Goal: Transaction & Acquisition: Purchase product/service

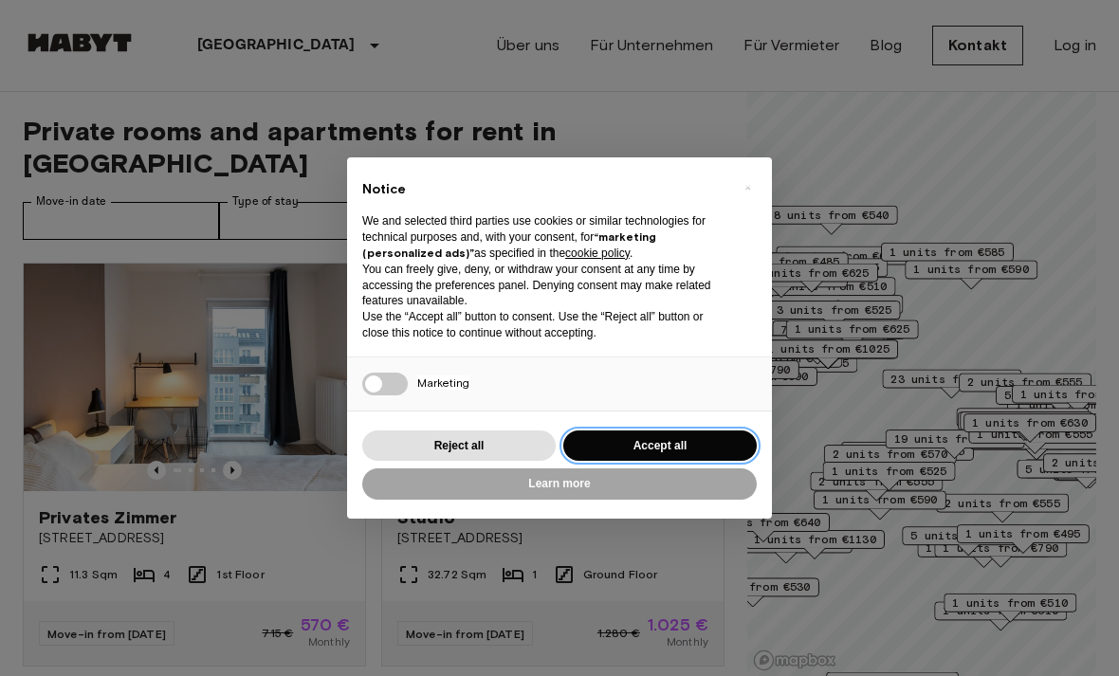
click at [704, 441] on button "Accept all" at bounding box center [659, 445] width 193 height 31
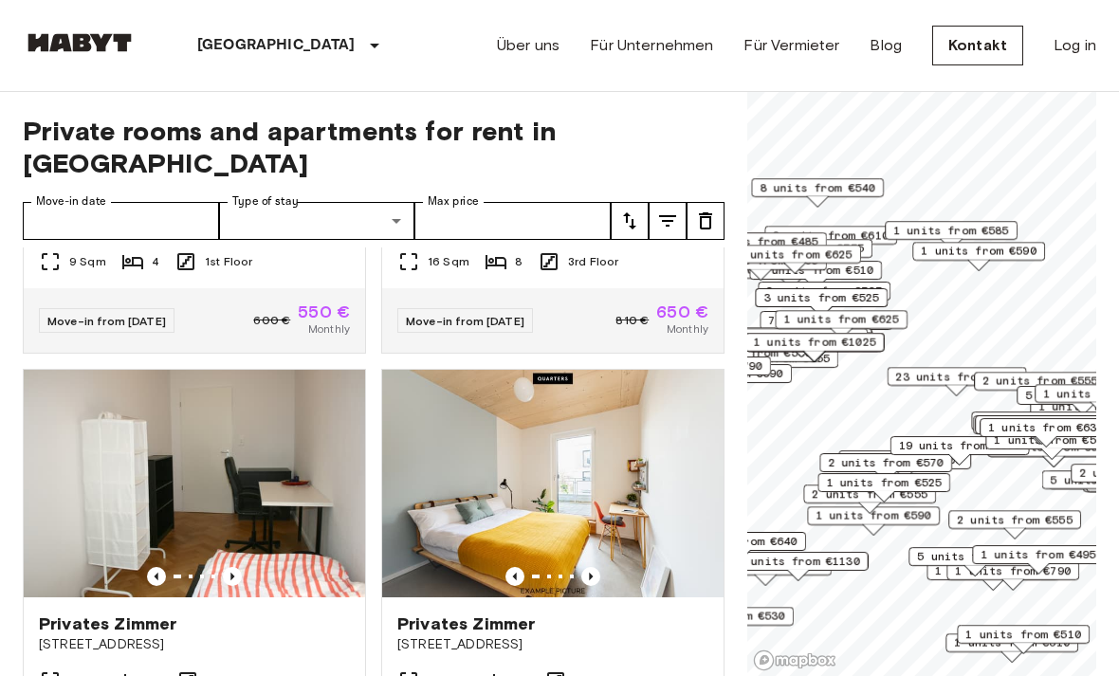
scroll to position [1153, 0]
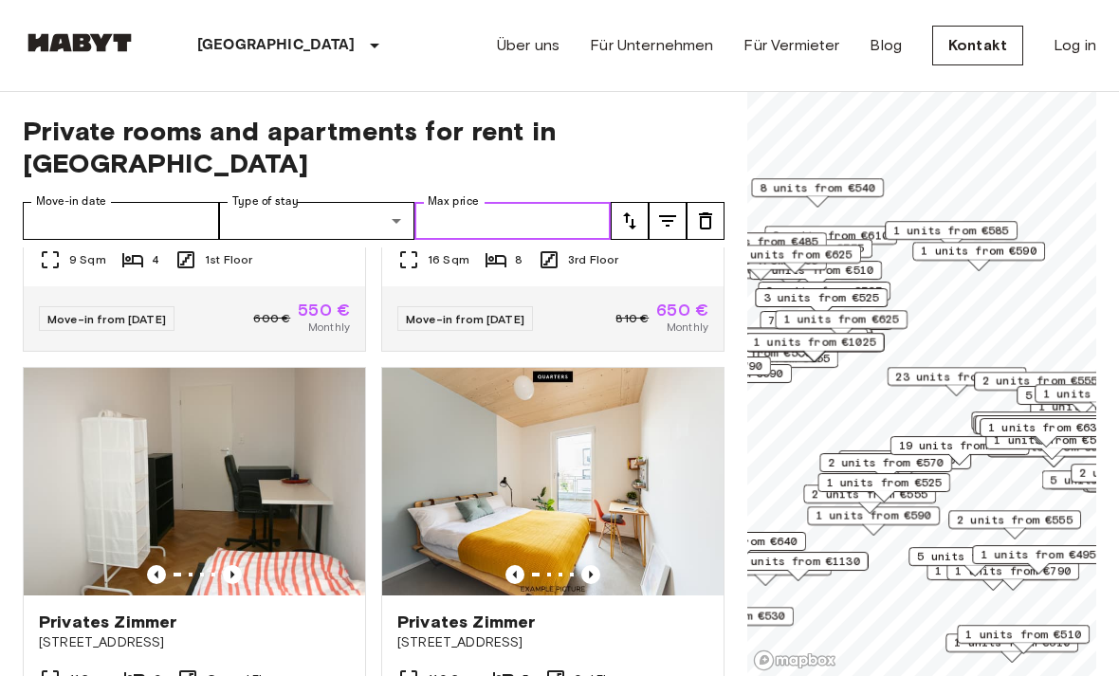
click at [502, 202] on input "Max price" at bounding box center [512, 221] width 196 height 38
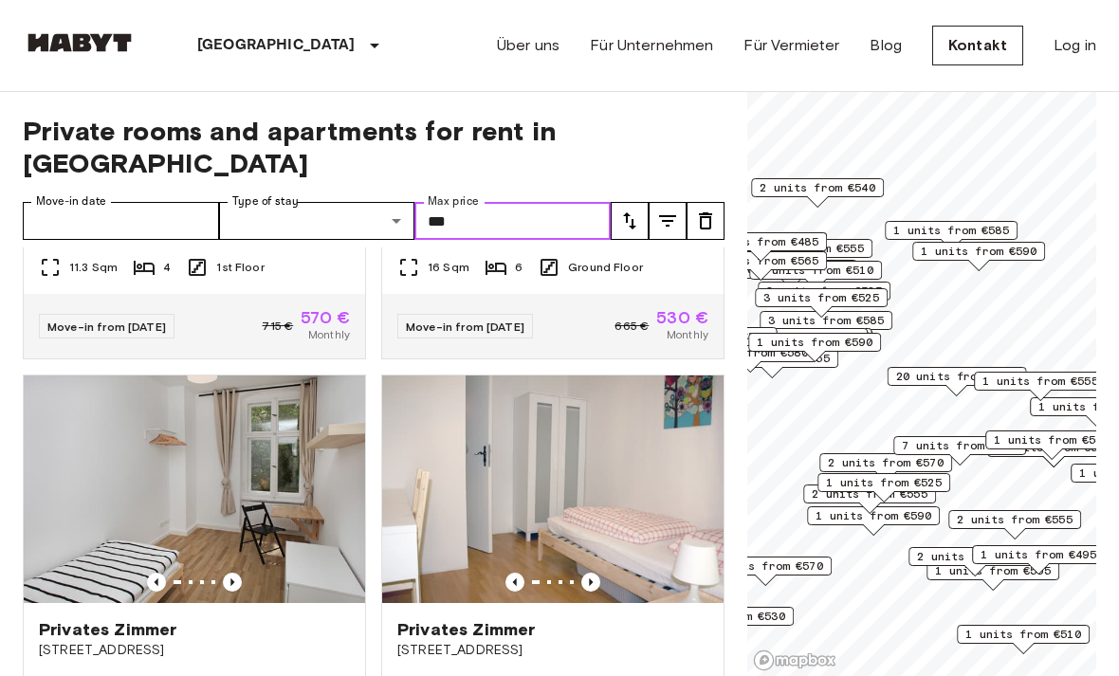
scroll to position [311, 0]
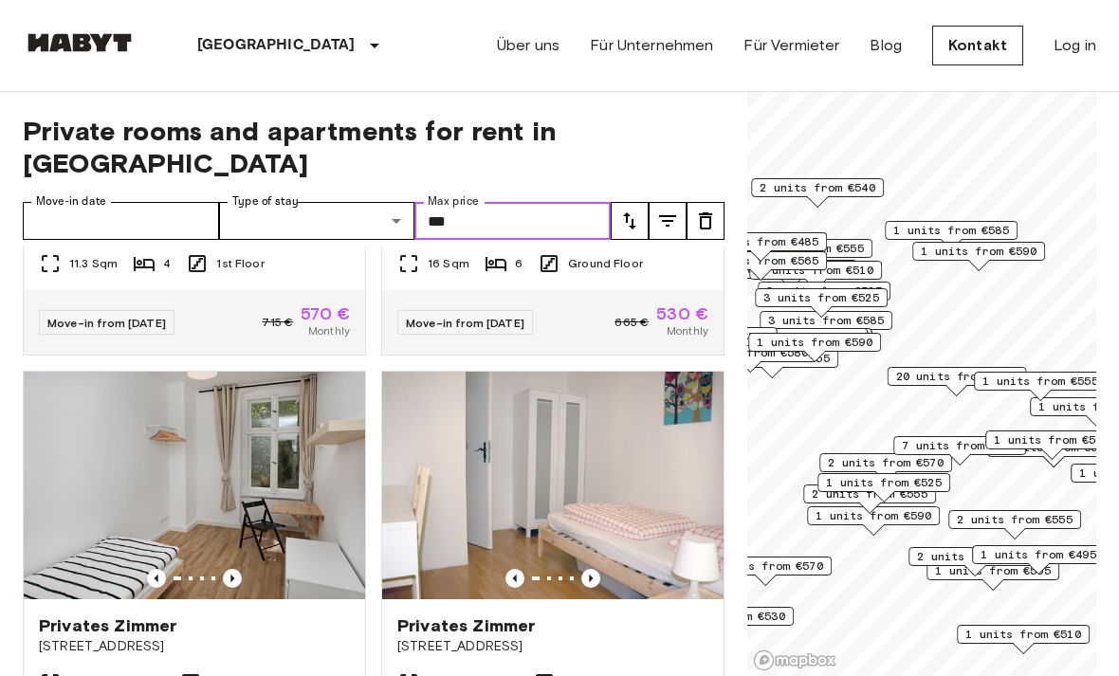
type input "***"
click at [645, 202] on button "tune" at bounding box center [630, 221] width 38 height 38
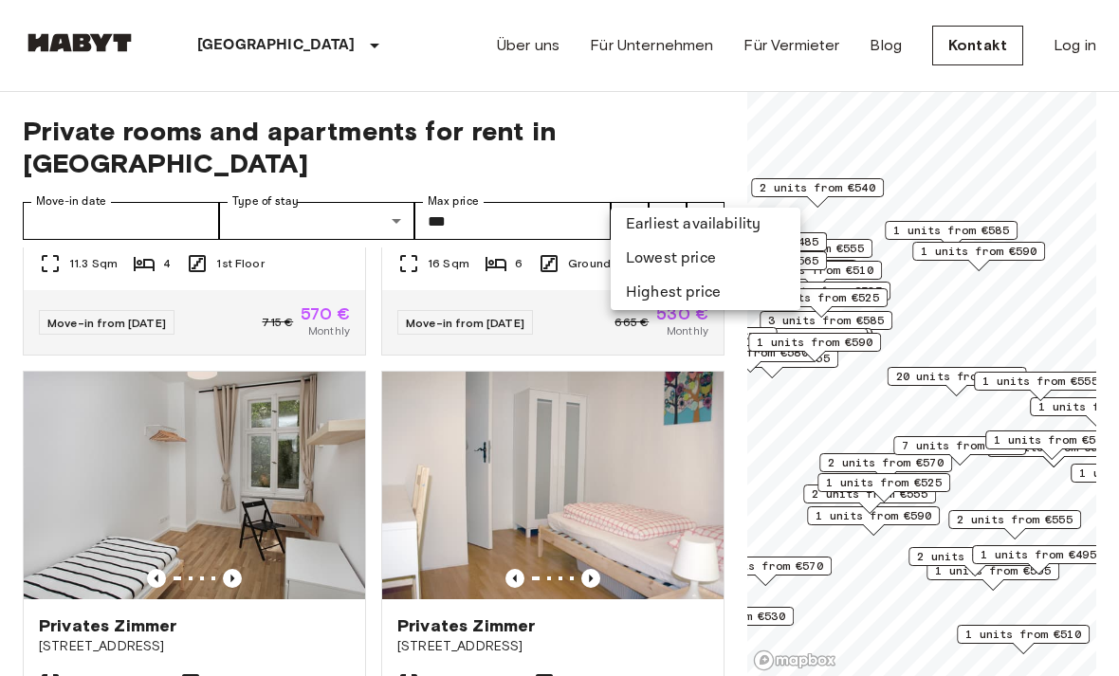
click at [738, 256] on li "Lowest price" at bounding box center [706, 259] width 190 height 34
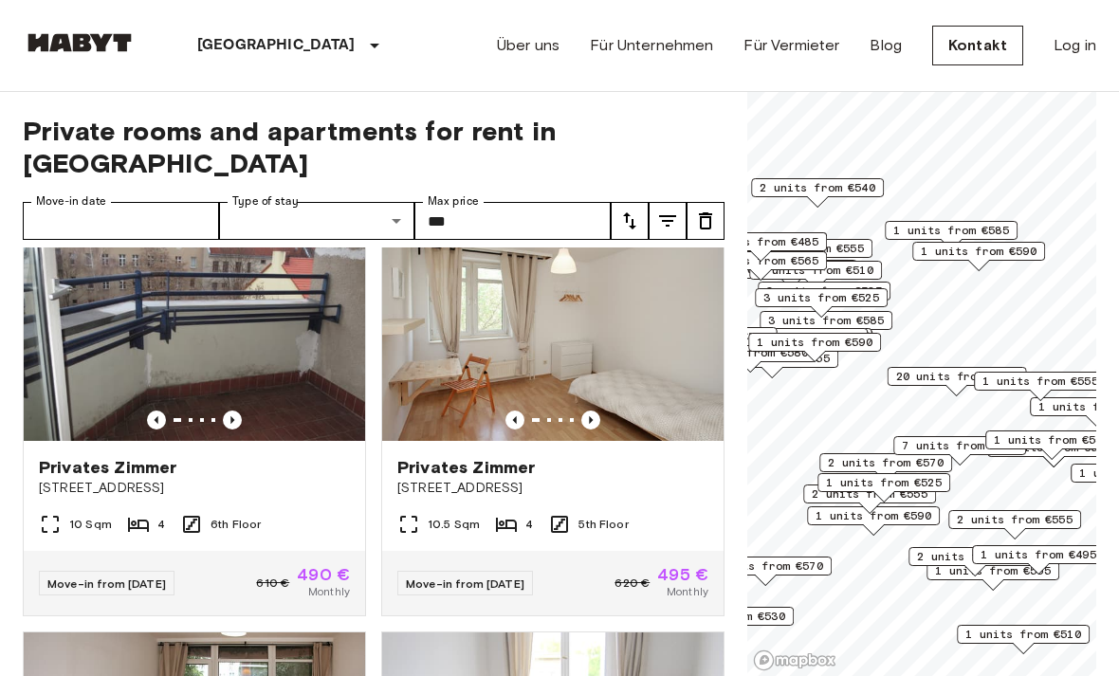
scroll to position [468, 0]
click at [311, 347] on img at bounding box center [194, 328] width 341 height 228
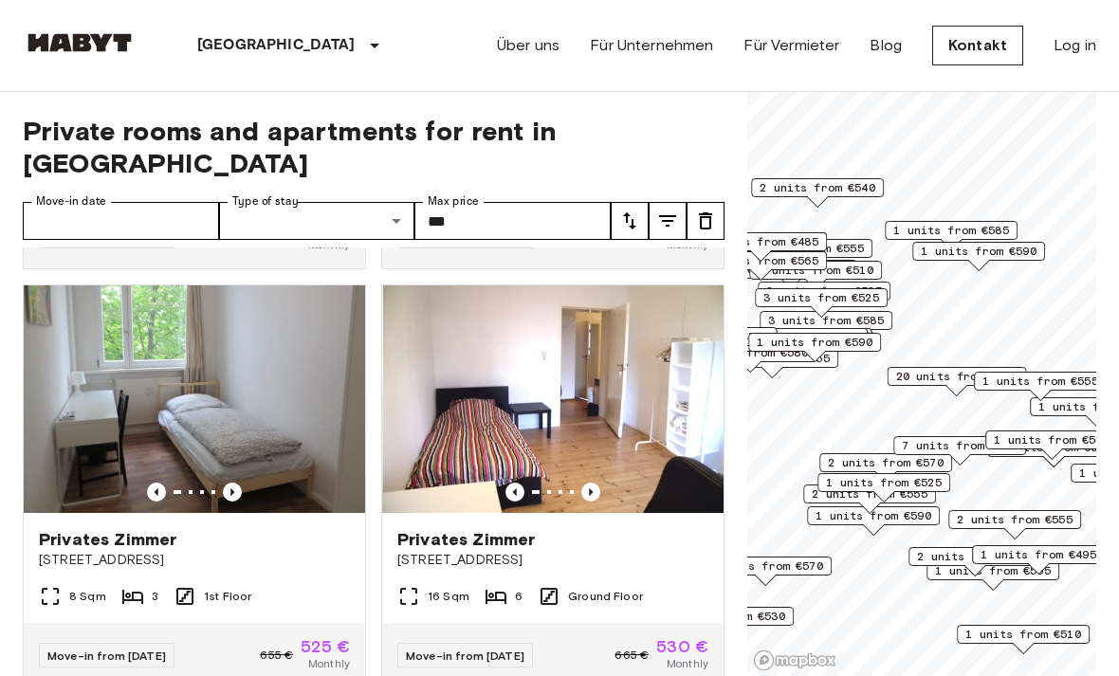
scroll to position [3139, 0]
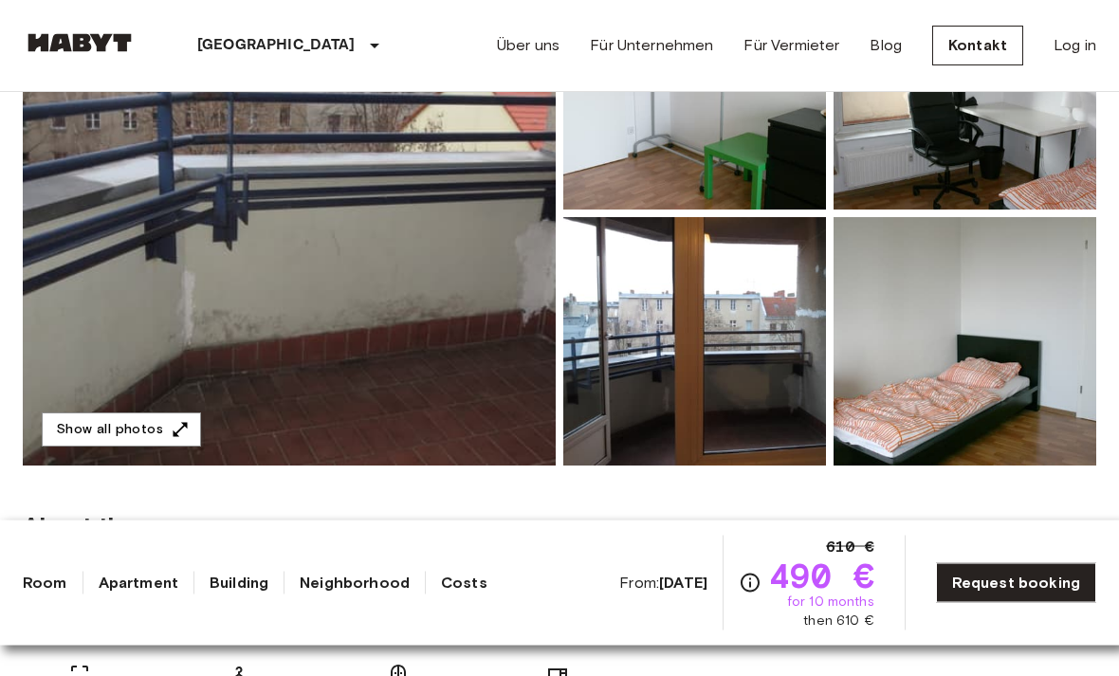
scroll to position [303, 0]
click at [538, 422] on img at bounding box center [289, 213] width 533 height 504
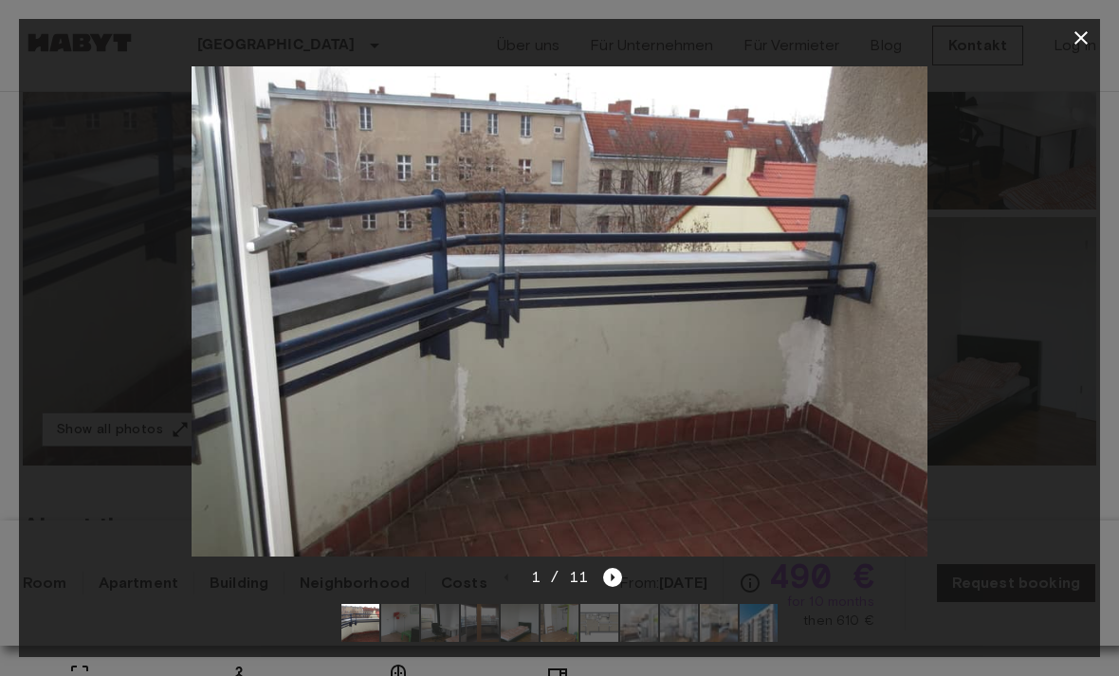
click at [605, 587] on icon "Next image" at bounding box center [612, 577] width 19 height 19
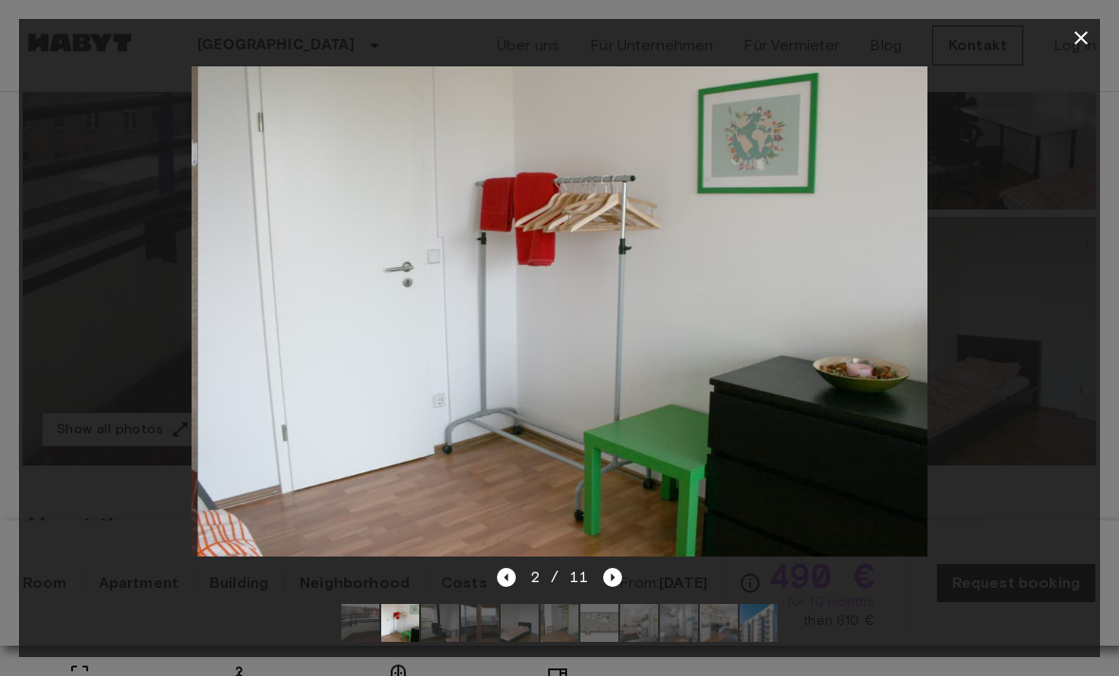
click at [611, 587] on icon "Next image" at bounding box center [612, 577] width 19 height 19
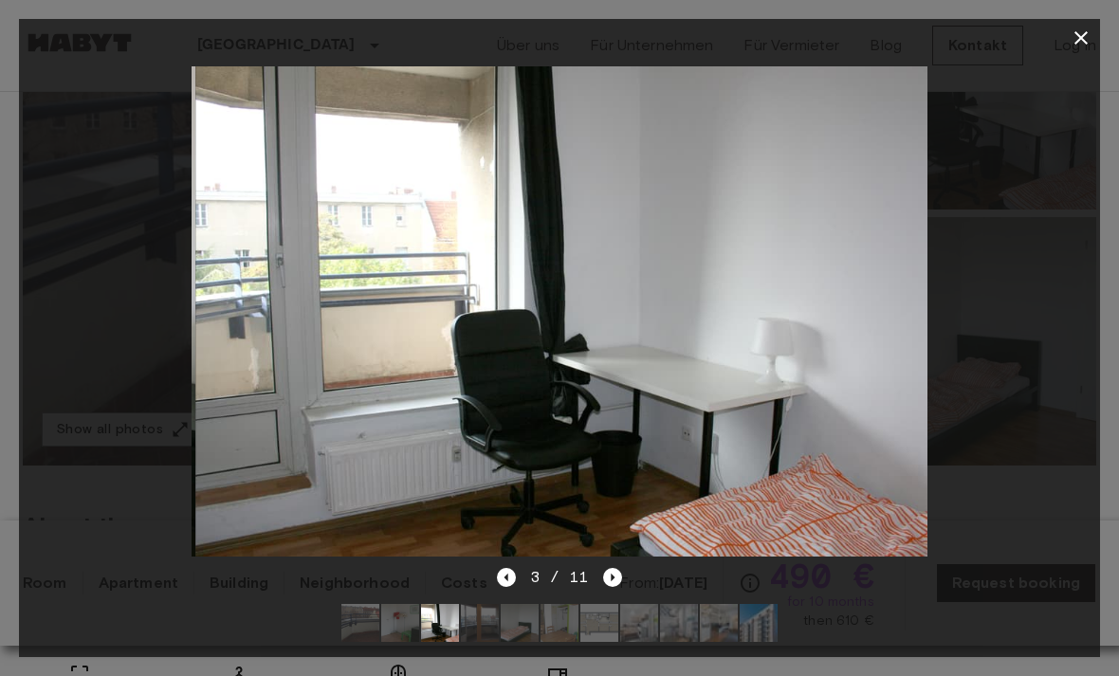
click at [624, 630] on div "3 / 11" at bounding box center [559, 611] width 1081 height 91
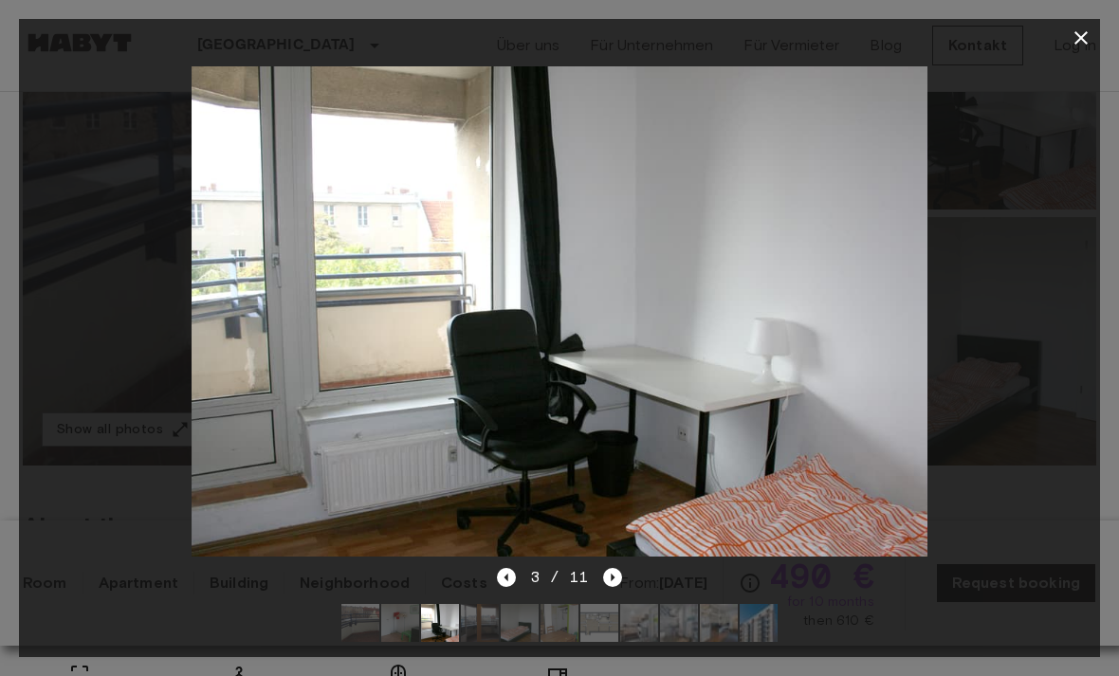
click at [608, 587] on icon "Next image" at bounding box center [612, 577] width 19 height 19
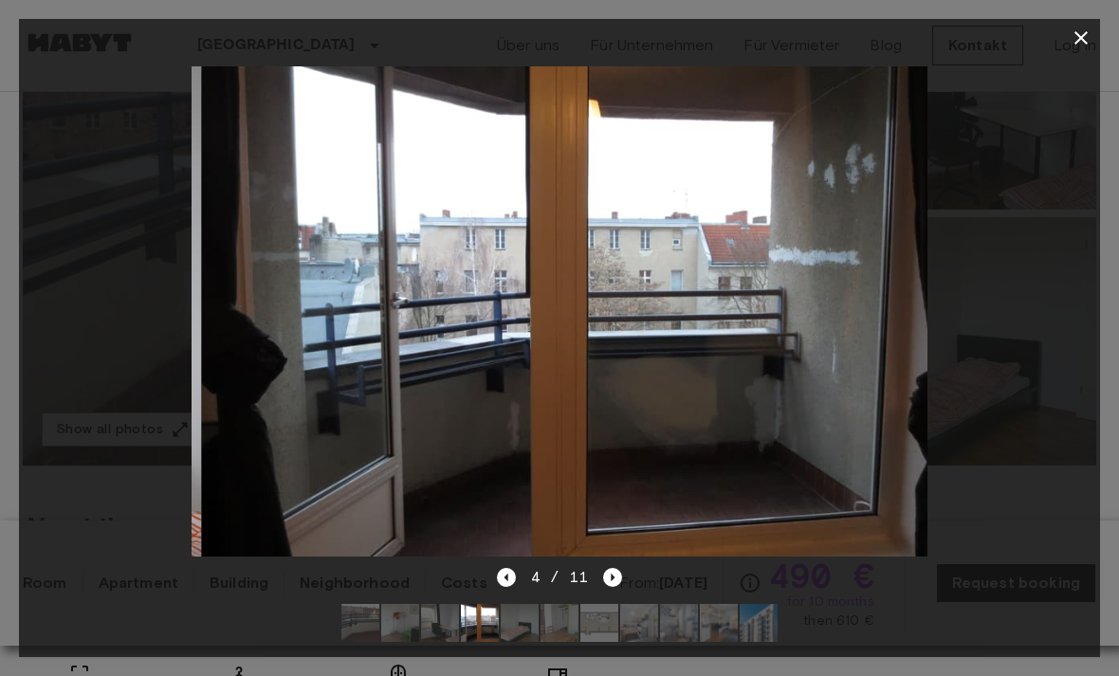
click at [610, 587] on icon "Next image" at bounding box center [612, 577] width 19 height 19
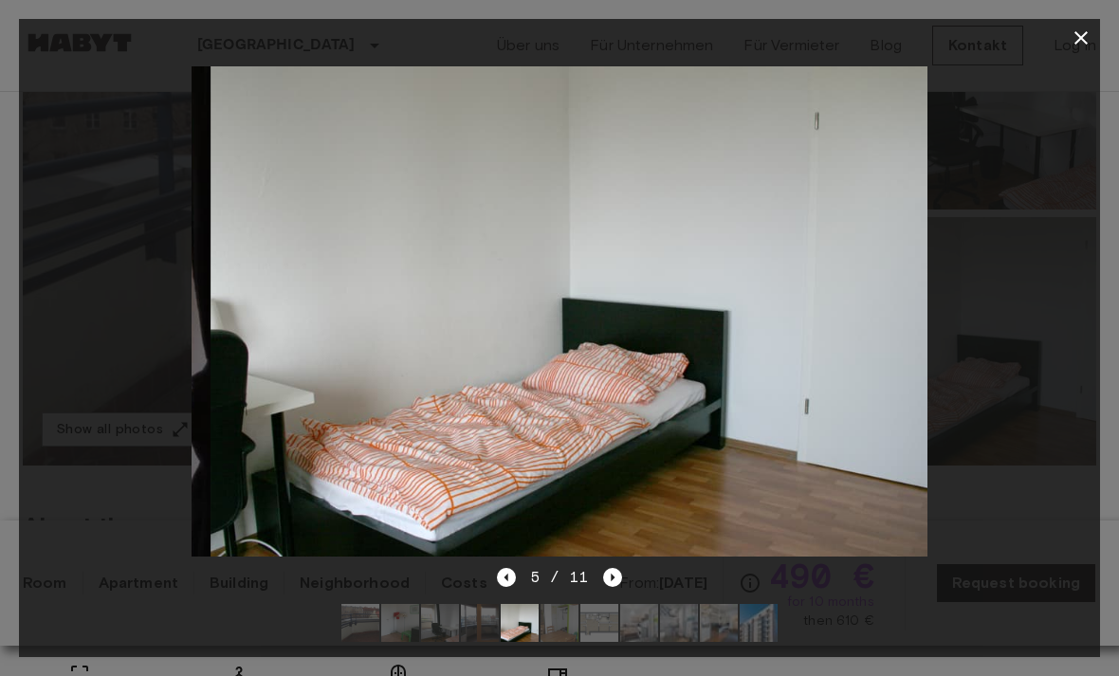
click at [613, 587] on icon "Next image" at bounding box center [612, 577] width 19 height 19
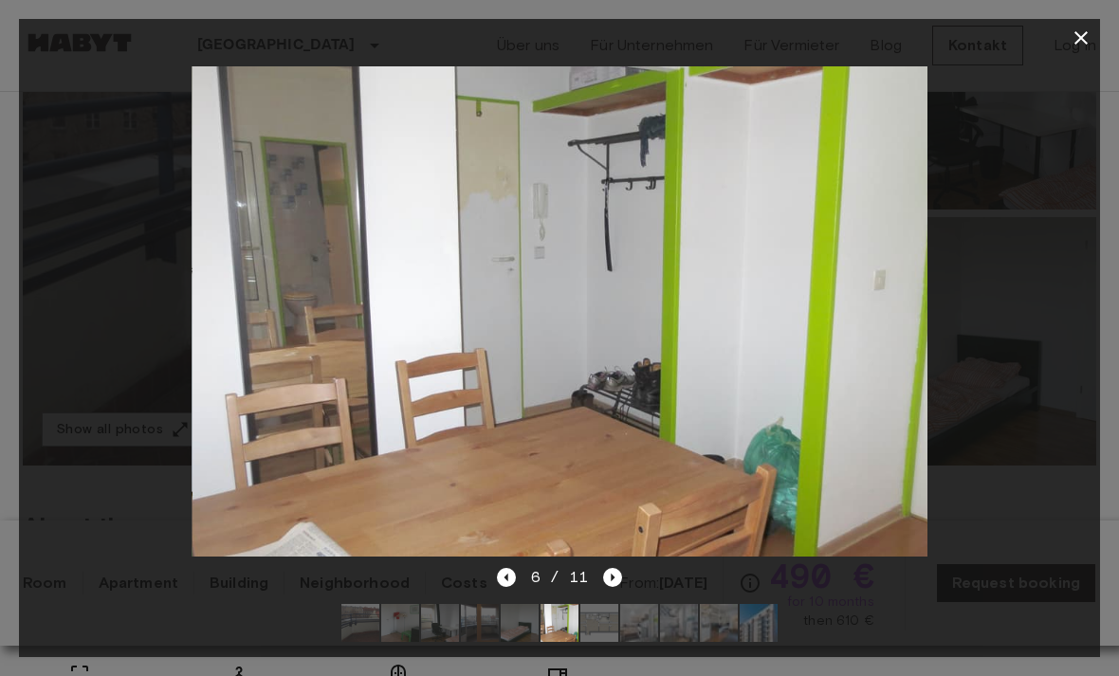
click at [614, 587] on icon "Next image" at bounding box center [612, 577] width 19 height 19
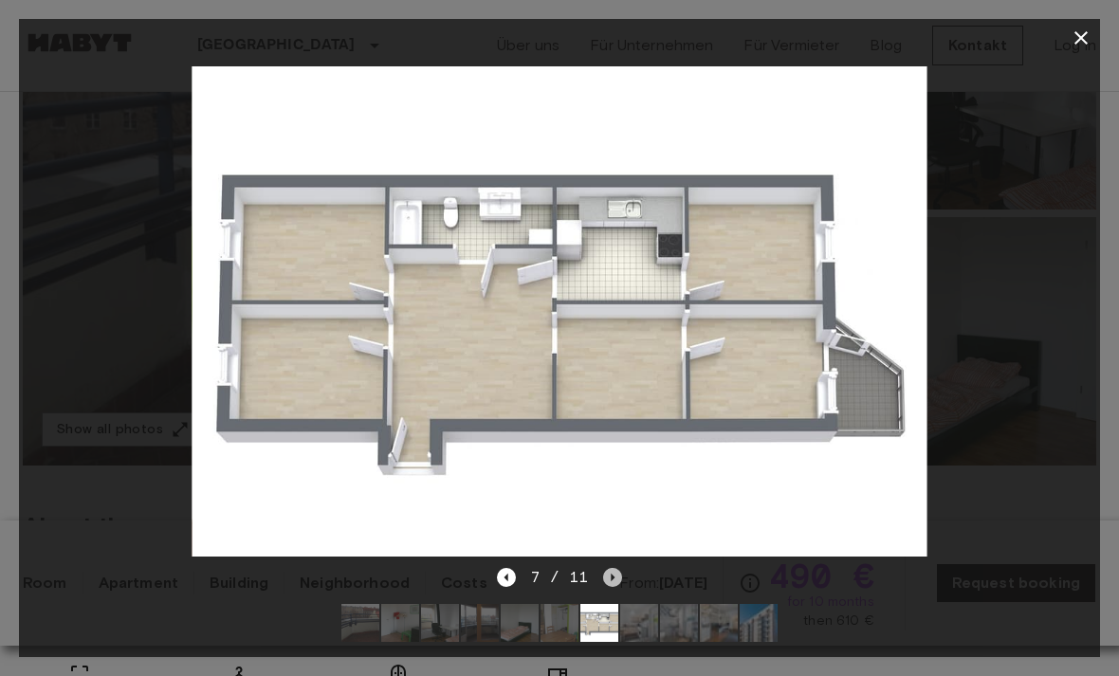
click at [616, 587] on icon "Next image" at bounding box center [612, 577] width 19 height 19
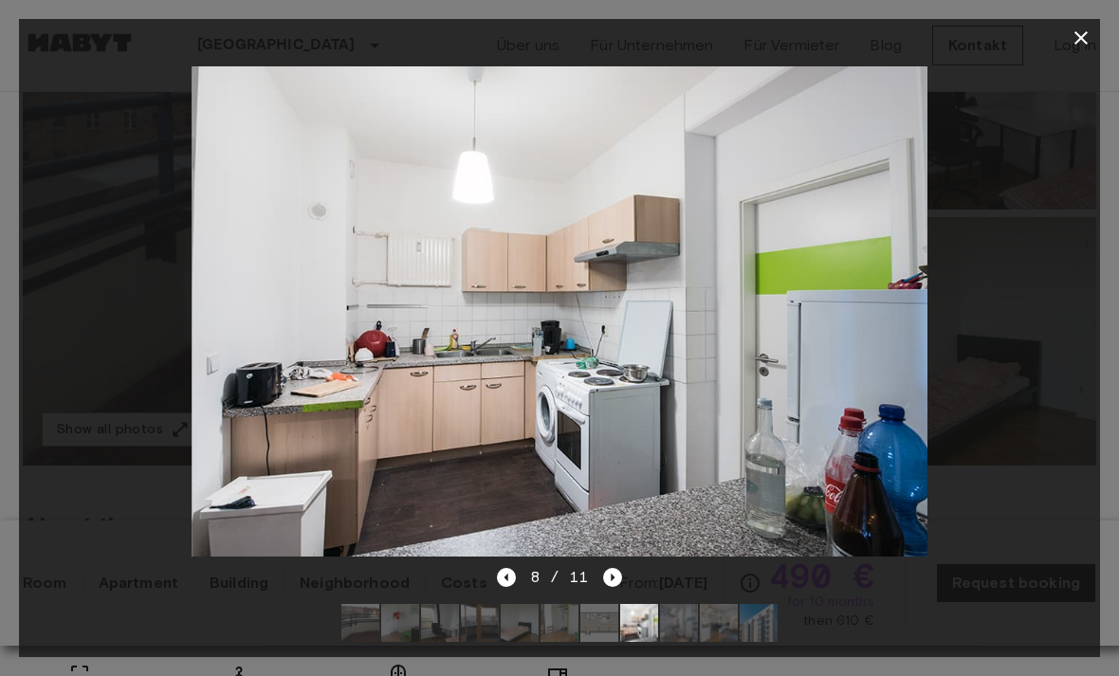
click at [1096, 27] on button "button" at bounding box center [1081, 38] width 38 height 38
